Goal: Information Seeking & Learning: Learn about a topic

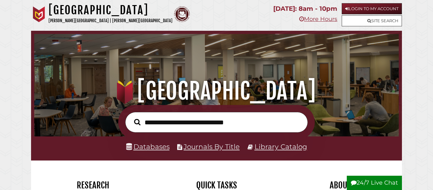
scroll to position [121, 362]
type input "**********"
click at [131, 117] on button "Search" at bounding box center [137, 122] width 13 height 10
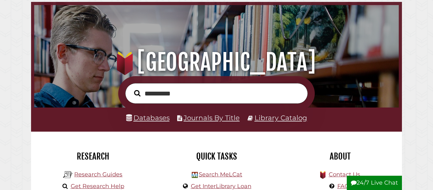
scroll to position [121, 362]
click at [151, 118] on link "Databases" at bounding box center [147, 118] width 43 height 8
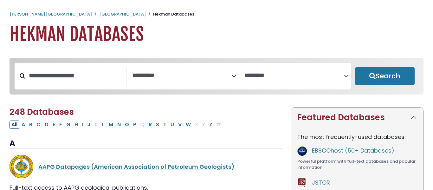
select select "Database Subject Filter"
select select "Database Vendors Filter"
click at [83, 78] on input "Search database by title or keyword" at bounding box center [76, 75] width 102 height 10
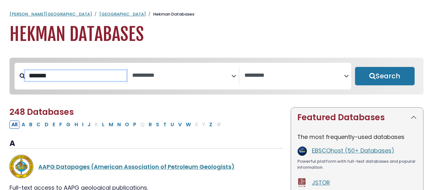
type input "*******"
click at [355, 67] on button "Search" at bounding box center [385, 76] width 60 height 18
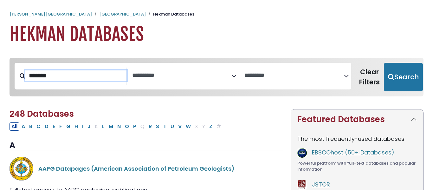
select select "Database Subject Filter"
select select "Database Vendors Filter"
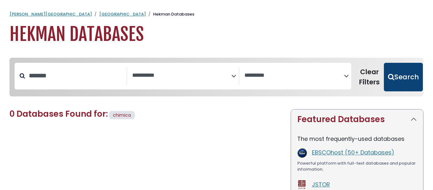
click at [405, 70] on button "Search" at bounding box center [403, 77] width 39 height 29
select select "Database Subject Filter"
select select "Database Vendors Filter"
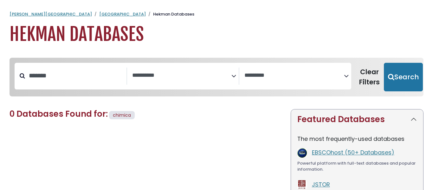
click at [208, 72] on textarea "Search" at bounding box center [182, 75] width 100 height 7
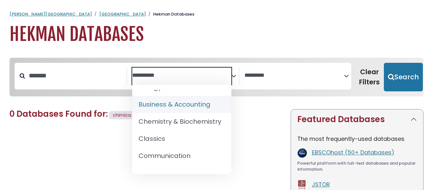
scroll to position [100, 0]
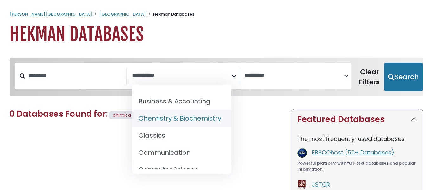
select select "*****"
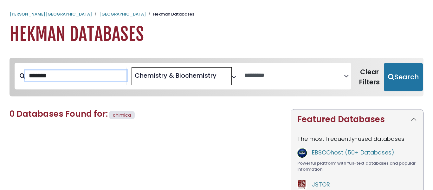
click at [91, 74] on input "*******" at bounding box center [76, 75] width 102 height 10
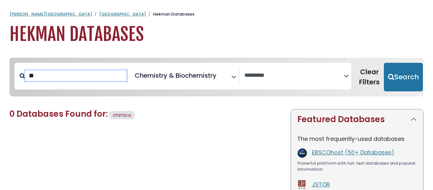
type input "*"
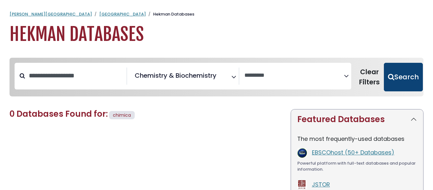
click at [400, 78] on button "Search" at bounding box center [403, 77] width 39 height 29
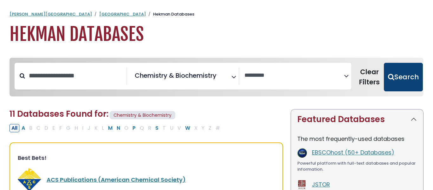
select select "Database Vendors Filter"
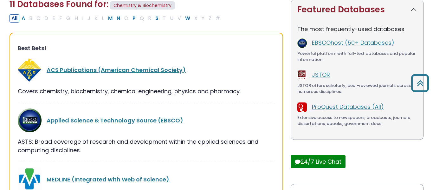
scroll to position [106, 0]
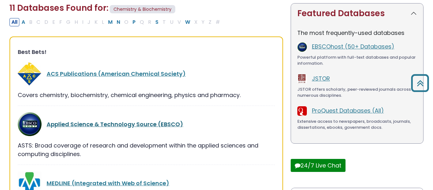
click at [86, 126] on link "Applied Science & Technology Source (EBSCO)" at bounding box center [115, 124] width 137 height 8
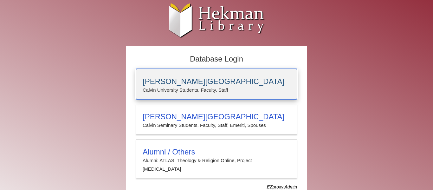
click at [194, 81] on h3 "Calvin University" at bounding box center [217, 81] width 148 height 9
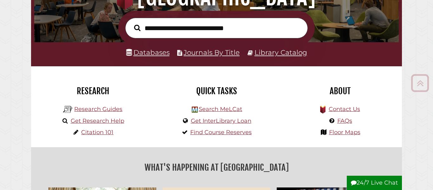
scroll to position [95, 0]
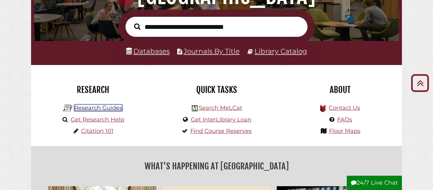
click at [111, 106] on link "Research Guides" at bounding box center [98, 107] width 48 height 7
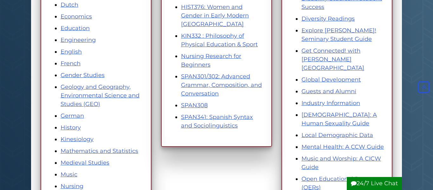
scroll to position [235, 0]
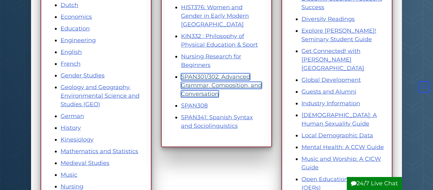
click at [219, 76] on link "SPAN301/302: Advanced Grammar, Composition, and Conversation" at bounding box center [221, 85] width 81 height 24
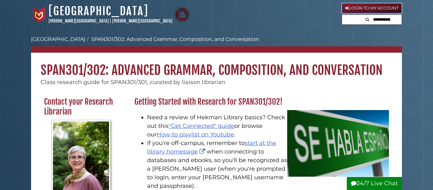
click at [388, 6] on link "Login to My Account" at bounding box center [372, 8] width 60 height 10
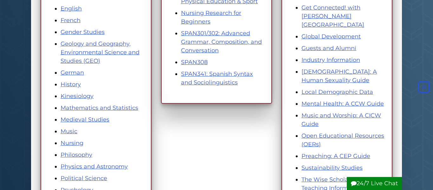
scroll to position [247, 0]
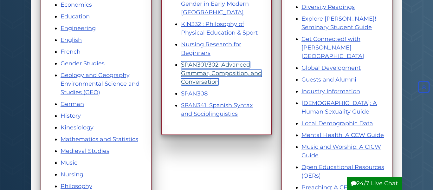
click at [212, 65] on link "SPAN301/302: Advanced Grammar, Composition, and Conversation" at bounding box center [221, 73] width 81 height 24
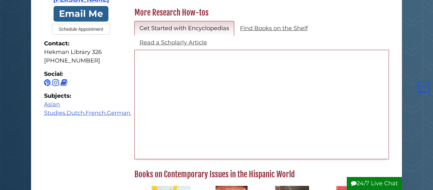
scroll to position [205, 0]
